Goal: Find specific fact

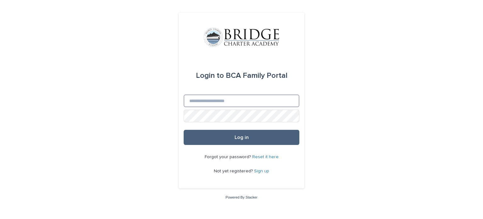
type input "**********"
click at [247, 144] on button "Log in" at bounding box center [242, 137] width 116 height 15
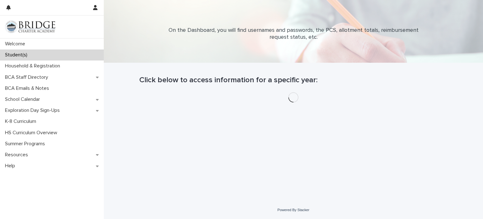
click at [29, 56] on p "Student(s)" at bounding box center [18, 55] width 30 height 6
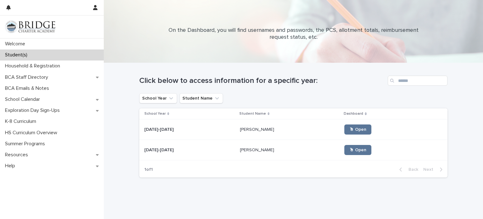
click at [181, 132] on div "[DATE]-[DATE] [DATE]-[DATE]" at bounding box center [189, 129] width 91 height 10
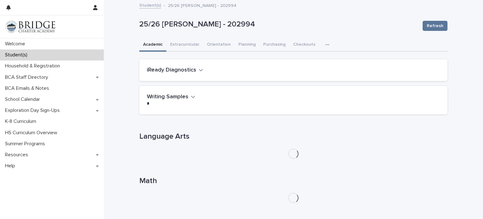
click at [326, 43] on icon "button" at bounding box center [328, 44] width 4 height 4
click at [309, 69] on button "General" at bounding box center [308, 70] width 42 height 9
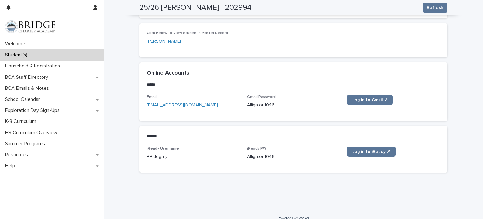
scroll to position [251, 0]
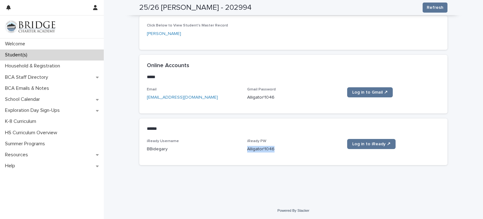
drag, startPoint x: 281, startPoint y: 149, endPoint x: 246, endPoint y: 148, distance: 34.6
click at [246, 148] on div "iReady Username BBidegary iReady PW [SECURITY_DATA] Log in to iReady ↗" at bounding box center [293, 148] width 293 height 19
copy p "Alligator!1046"
